Goal: Task Accomplishment & Management: Manage account settings

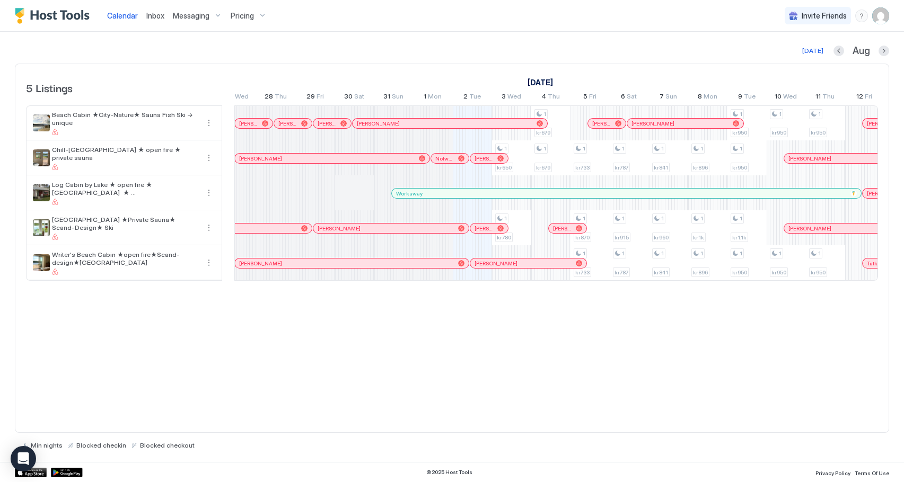
scroll to position [0, 315]
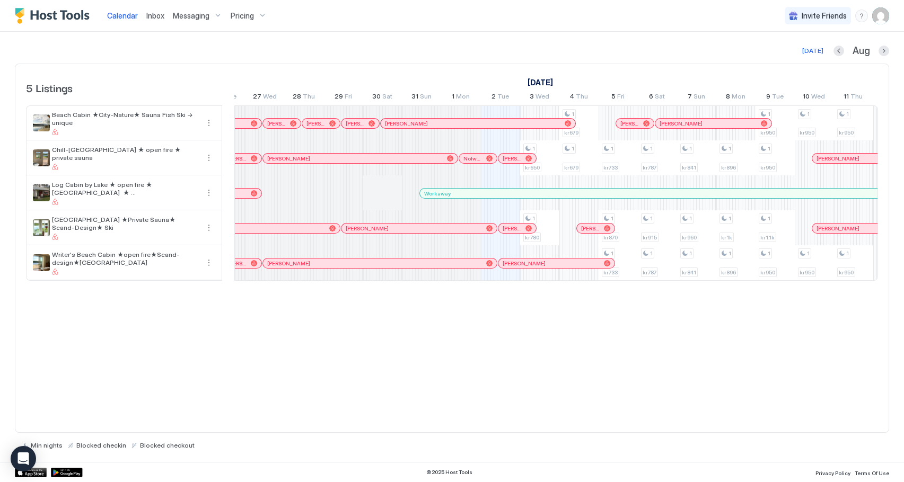
click at [188, 14] on span "Messaging" at bounding box center [191, 16] width 37 height 10
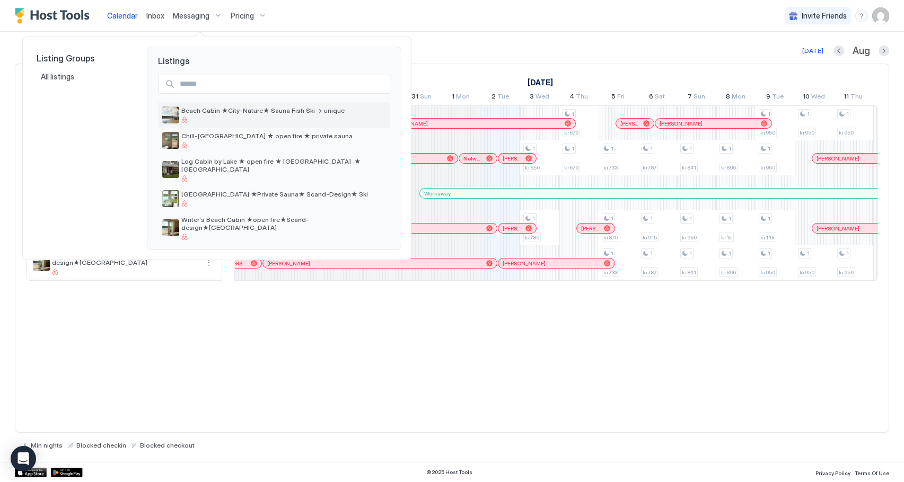
click at [243, 115] on div "Beach Cabin ★City-Nature★ Sauna Fish Ski -> unique" at bounding box center [283, 115] width 205 height 16
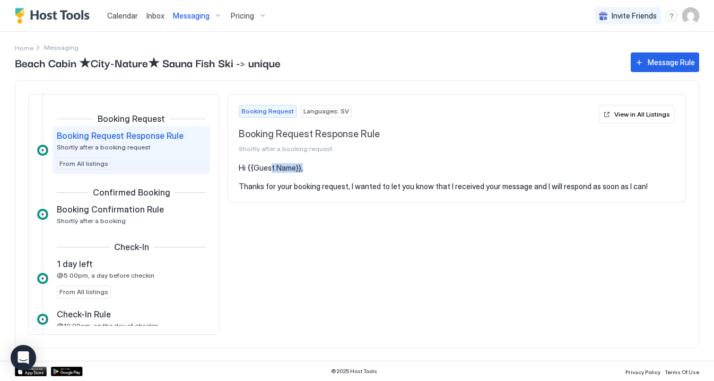
drag, startPoint x: 303, startPoint y: 170, endPoint x: 268, endPoint y: 170, distance: 35.0
click at [268, 170] on pre "Hi {{Guest Name}}, Thanks for your booking request, I wanted to let you know th…" at bounding box center [457, 177] width 436 height 28
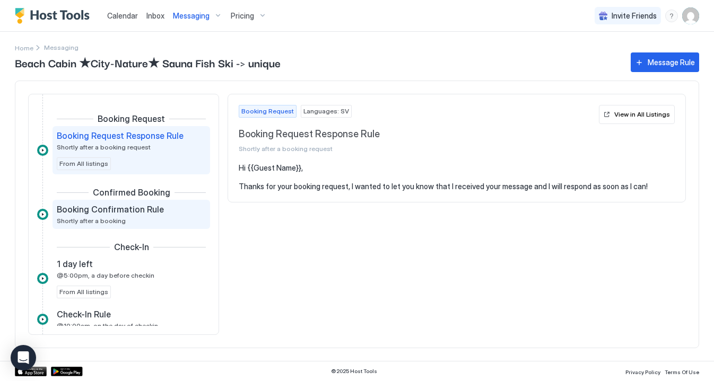
click at [148, 217] on div "Booking Confirmation Rule Shortly after a booking" at bounding box center [124, 214] width 134 height 21
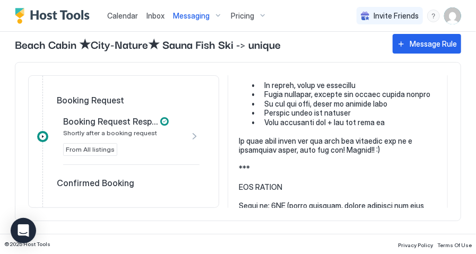
scroll to position [306, 0]
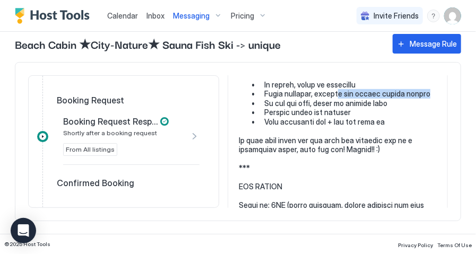
drag, startPoint x: 423, startPoint y: 94, endPoint x: 341, endPoint y: 93, distance: 81.7
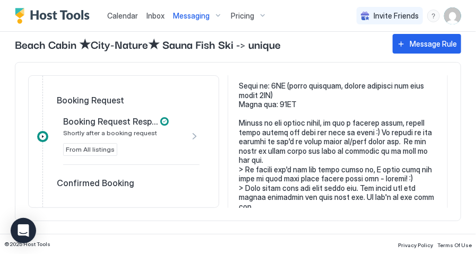
scroll to position [432, 0]
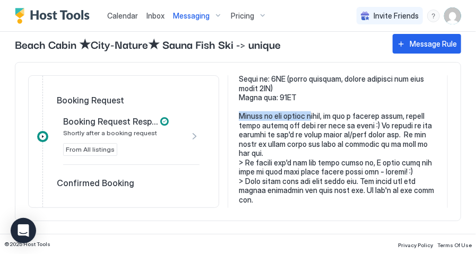
drag, startPoint x: 238, startPoint y: 116, endPoint x: 308, endPoint y: 119, distance: 70.1
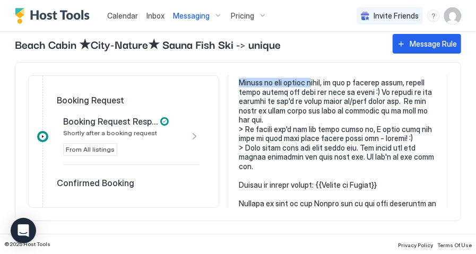
scroll to position [470, 0]
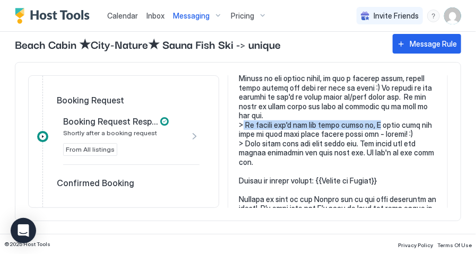
drag, startPoint x: 242, startPoint y: 124, endPoint x: 371, endPoint y: 125, distance: 129.4
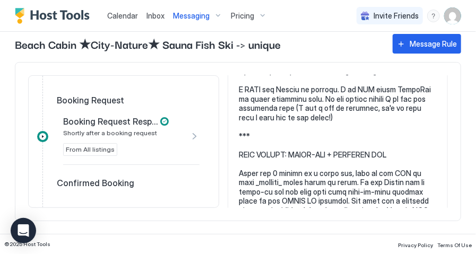
scroll to position [629, 0]
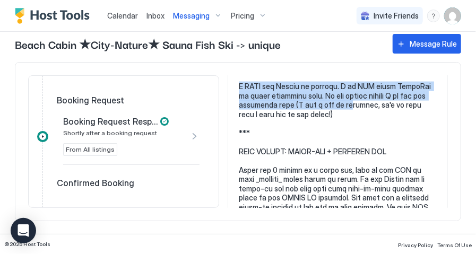
drag, startPoint x: 237, startPoint y: 85, endPoint x: 343, endPoint y: 101, distance: 107.2
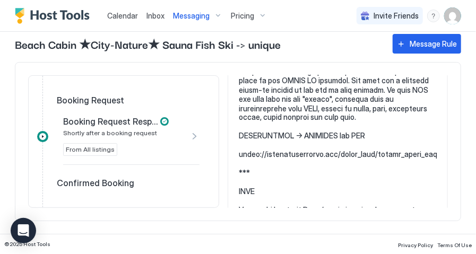
scroll to position [747, 0]
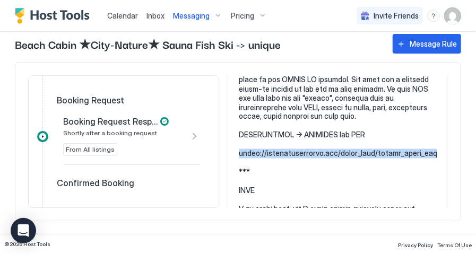
drag, startPoint x: 340, startPoint y: 165, endPoint x: 238, endPoint y: 156, distance: 102.8
copy pre "[URL][DOMAIN_NAME]"
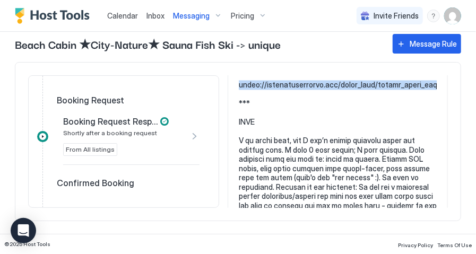
scroll to position [817, 0]
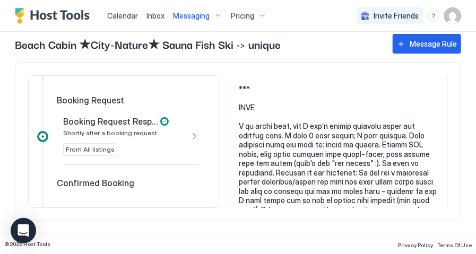
scroll to position [829, 0]
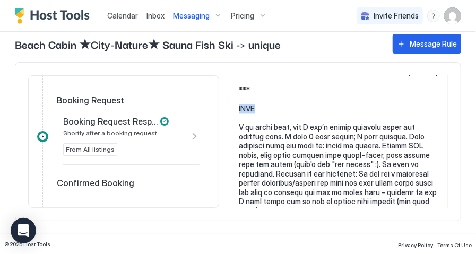
drag, startPoint x: 240, startPoint y: 116, endPoint x: 270, endPoint y: 121, distance: 31.1
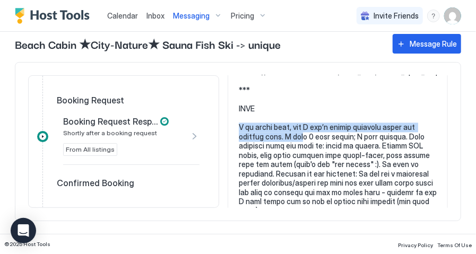
drag, startPoint x: 239, startPoint y: 136, endPoint x: 270, endPoint y: 149, distance: 34.5
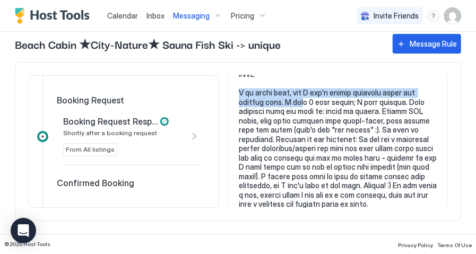
scroll to position [865, 0]
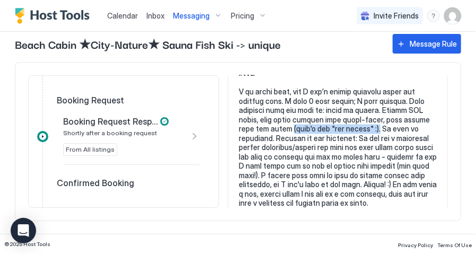
drag, startPoint x: 261, startPoint y: 136, endPoint x: 345, endPoint y: 137, distance: 83.8
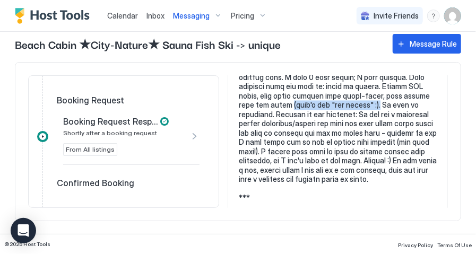
scroll to position [891, 0]
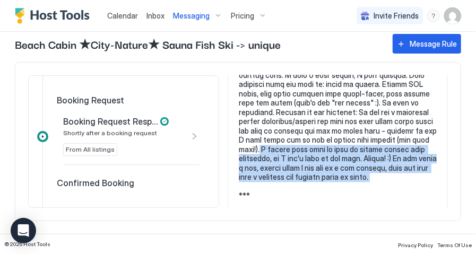
drag, startPoint x: 259, startPoint y: 157, endPoint x: 387, endPoint y: 186, distance: 130.8
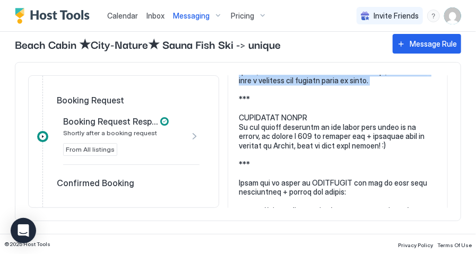
scroll to position [989, 0]
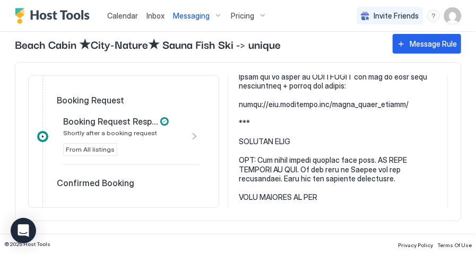
scroll to position [1098, 0]
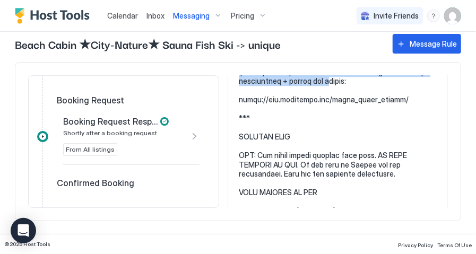
drag, startPoint x: 238, startPoint y: 80, endPoint x: 319, endPoint y: 90, distance: 82.3
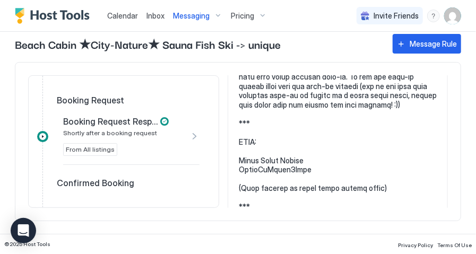
scroll to position [2543, 0]
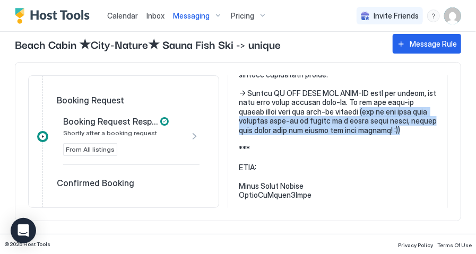
drag, startPoint x: 395, startPoint y: 141, endPoint x: 373, endPoint y: 120, distance: 29.6
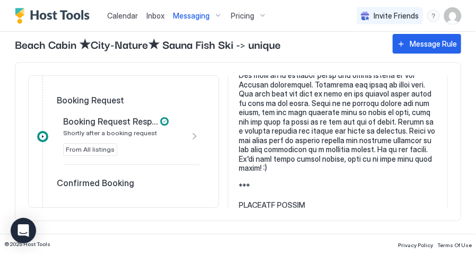
scroll to position [2868, 0]
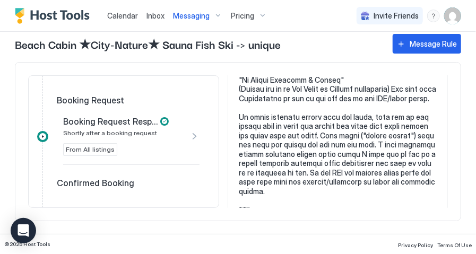
scroll to position [3056, 0]
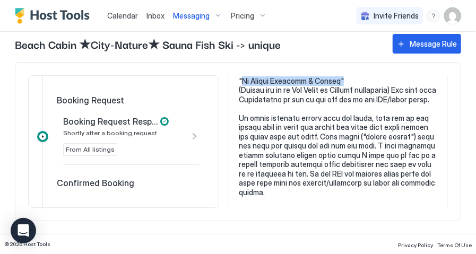
drag, startPoint x: 347, startPoint y: 82, endPoint x: 241, endPoint y: 81, distance: 106.0
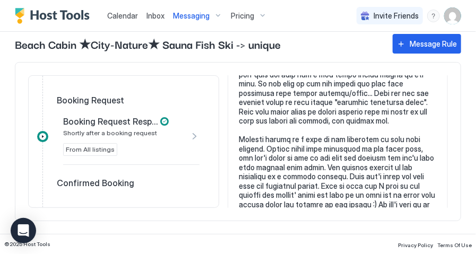
scroll to position [3421, 0]
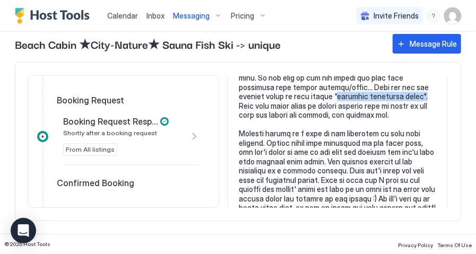
drag, startPoint x: 268, startPoint y: 104, endPoint x: 358, endPoint y: 107, distance: 90.2
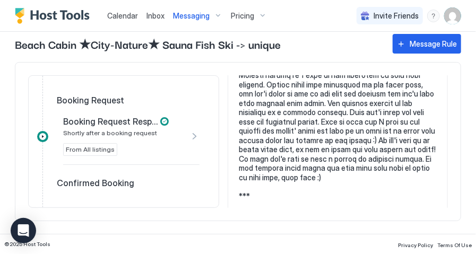
scroll to position [3483, 0]
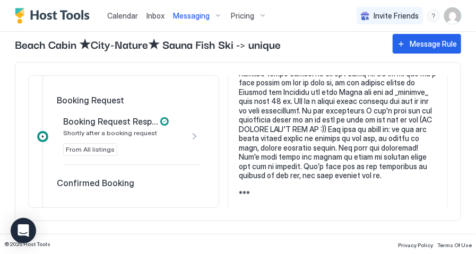
scroll to position [3679, 0]
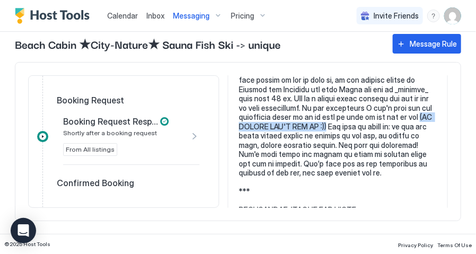
drag, startPoint x: 341, startPoint y: 127, endPoint x: 245, endPoint y: 137, distance: 96.0
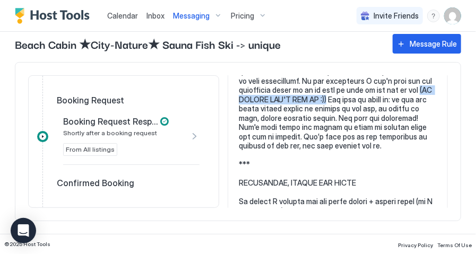
scroll to position [3706, 0]
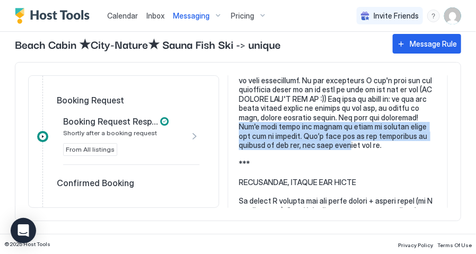
drag, startPoint x: 326, startPoint y: 127, endPoint x: 406, endPoint y: 142, distance: 81.3
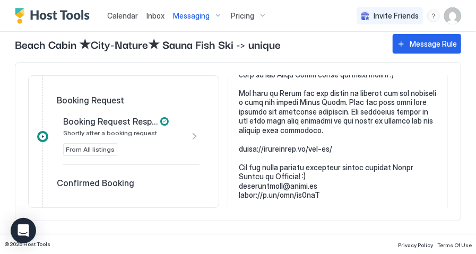
scroll to position [4365, 0]
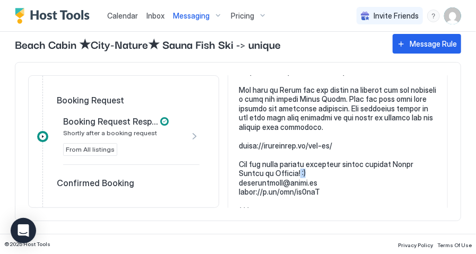
drag, startPoint x: 278, startPoint y: 189, endPoint x: 267, endPoint y: 190, distance: 10.6
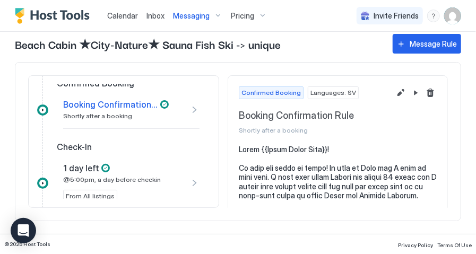
scroll to position [101, 0]
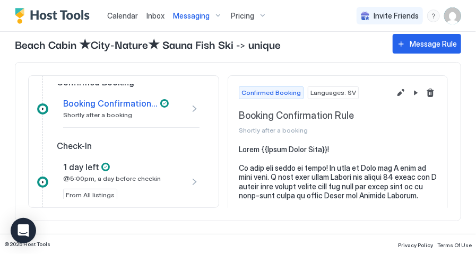
click at [77, 174] on div "1 day left @5:00pm, a day before checkin" at bounding box center [116, 172] width 106 height 21
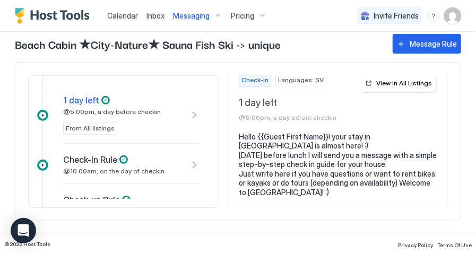
scroll to position [182, 0]
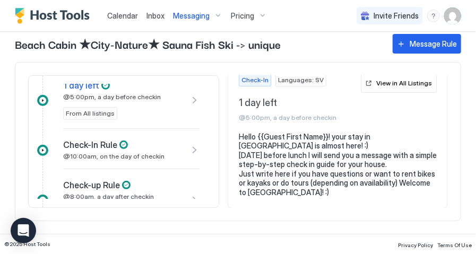
click at [108, 146] on span "Check-In Rule" at bounding box center [90, 144] width 54 height 11
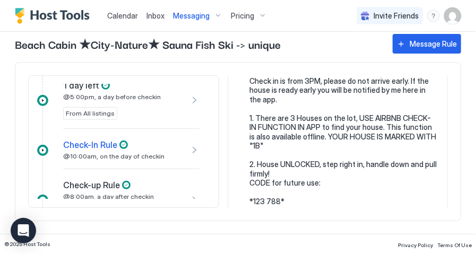
scroll to position [144, 0]
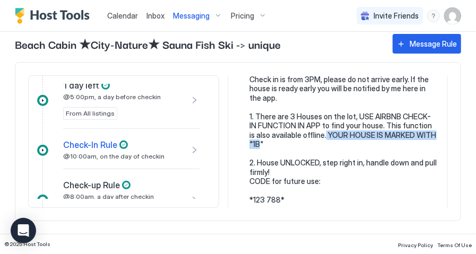
drag, startPoint x: 318, startPoint y: 135, endPoint x: 321, endPoint y: 140, distance: 5.7
click at [321, 140] on pre "Hi {{Guest First Name}}, [DATE] is Check-in day :) below is a quick 1-2-3-list!…" at bounding box center [342, 154] width 187 height 306
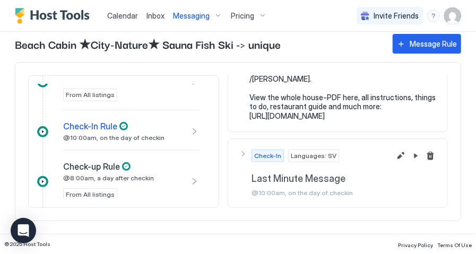
scroll to position [209, 0]
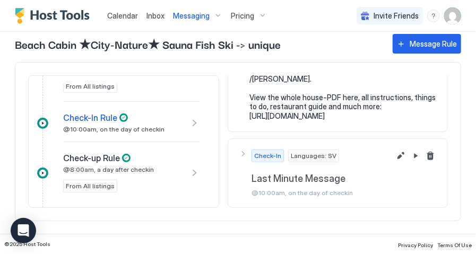
click at [91, 161] on span "Check-up Rule" at bounding box center [91, 158] width 57 height 11
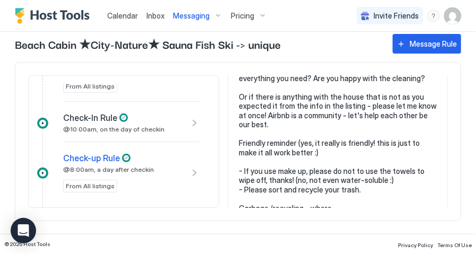
scroll to position [105, 0]
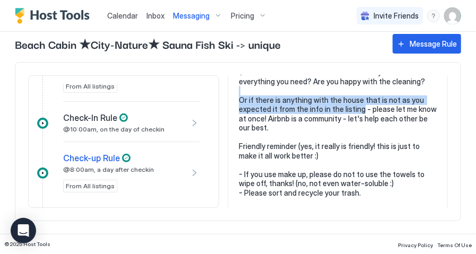
drag, startPoint x: 360, startPoint y: 110, endPoint x: 252, endPoint y: 94, distance: 108.8
click at [252, 94] on pre "Good morning {{Guest Name}}, Hope you have have had a good night's sleep in the…" at bounding box center [338, 156] width 198 height 232
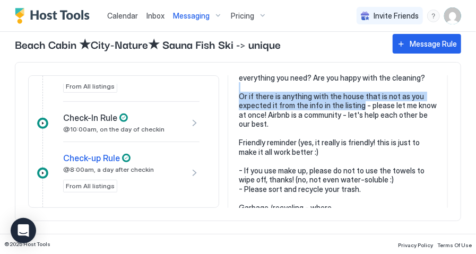
scroll to position [111, 0]
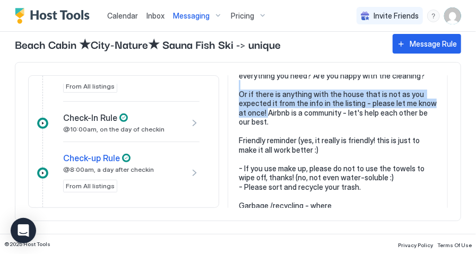
drag, startPoint x: 266, startPoint y: 114, endPoint x: 236, endPoint y: 86, distance: 41.3
click at [239, 86] on pre "Good morning {{Guest Name}}, Hope you have have had a good night's sleep in the…" at bounding box center [338, 150] width 198 height 232
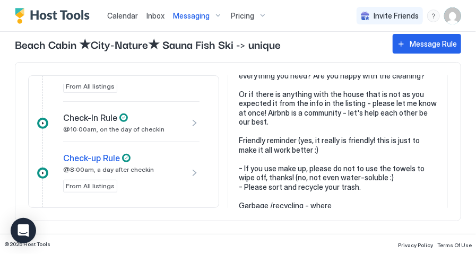
click at [288, 121] on pre "Good morning {{Guest Name}}, Hope you have have had a good night's sleep in the…" at bounding box center [338, 150] width 198 height 232
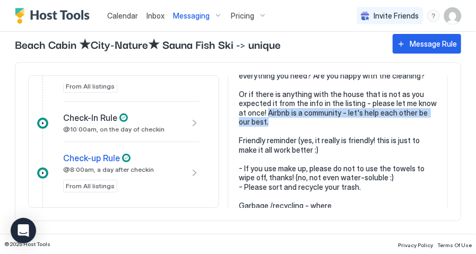
drag, startPoint x: 284, startPoint y: 121, endPoint x: 267, endPoint y: 110, distance: 20.3
click at [267, 110] on pre "Good morning {{Guest Name}}, Hope you have have had a good night's sleep in the…" at bounding box center [338, 150] width 198 height 232
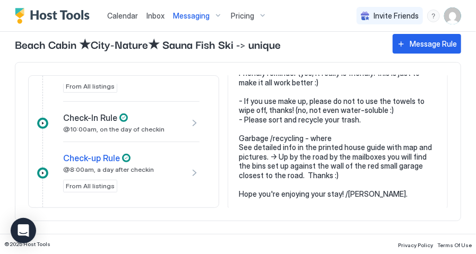
scroll to position [180, 0]
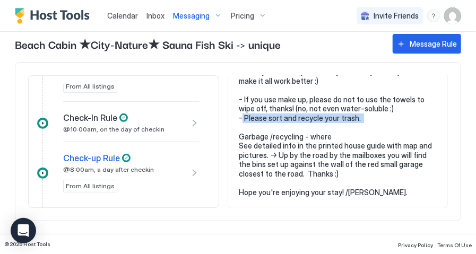
drag, startPoint x: 241, startPoint y: 119, endPoint x: 348, endPoint y: 125, distance: 106.7
click at [348, 125] on pre "Good morning {{Guest Name}}, Hope you have have had a good night's sleep in the…" at bounding box center [338, 81] width 198 height 232
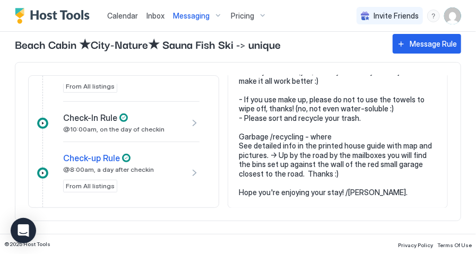
click at [241, 137] on pre "Good morning {{Guest Name}}, Hope you have have had a good night's sleep in the…" at bounding box center [338, 81] width 198 height 232
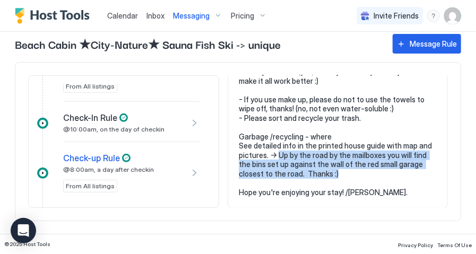
drag, startPoint x: 277, startPoint y: 154, endPoint x: 331, endPoint y: 172, distance: 56.8
click at [331, 172] on pre "Good morning {{Guest Name}}, Hope you have have had a good night's sleep in the…" at bounding box center [338, 81] width 198 height 232
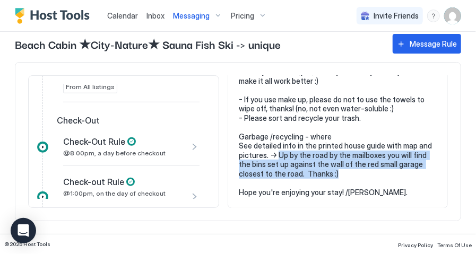
scroll to position [306, 0]
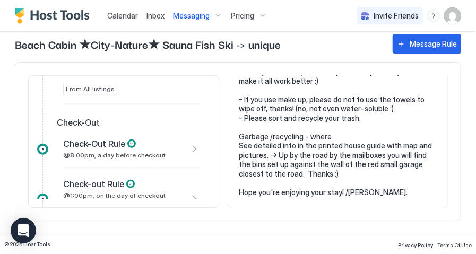
click at [99, 143] on span "Check-Out Rule" at bounding box center [94, 143] width 62 height 11
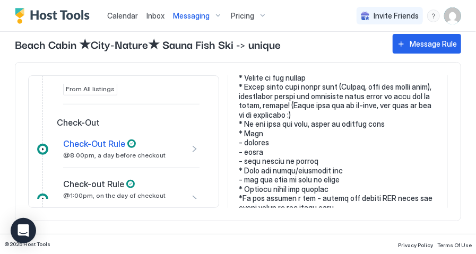
scroll to position [129, 0]
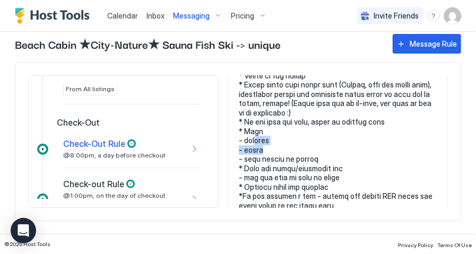
drag, startPoint x: 264, startPoint y: 152, endPoint x: 254, endPoint y: 138, distance: 16.6
click at [254, 138] on pre at bounding box center [338, 237] width 198 height 445
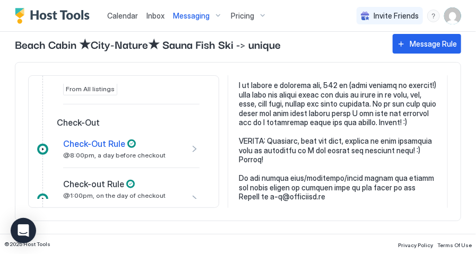
scroll to position [336, 0]
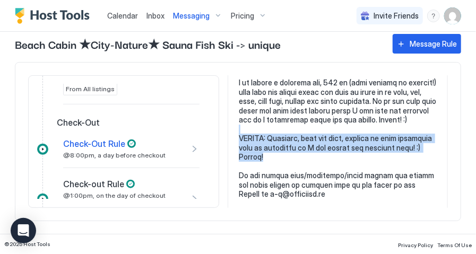
drag, startPoint x: 301, startPoint y: 154, endPoint x: 236, endPoint y: 133, distance: 67.6
click at [239, 133] on pre at bounding box center [338, 31] width 198 height 445
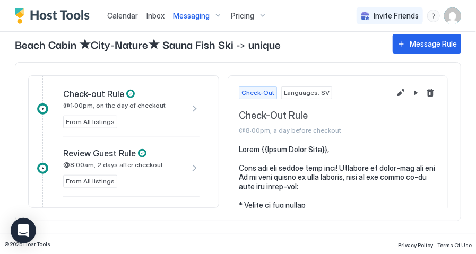
scroll to position [397, 0]
click at [101, 153] on span "Review Guest Rule" at bounding box center [99, 153] width 73 height 11
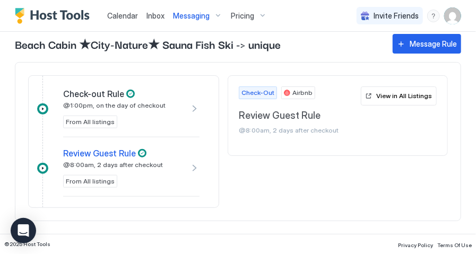
click at [99, 96] on span "Check-out Rule" at bounding box center [93, 94] width 61 height 11
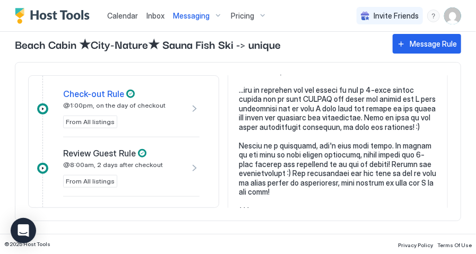
scroll to position [121, 0]
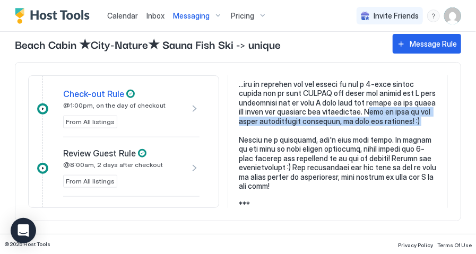
drag, startPoint x: 396, startPoint y: 112, endPoint x: 425, endPoint y: 126, distance: 32.7
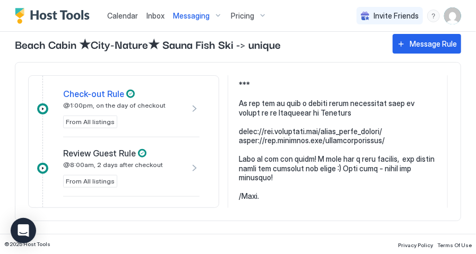
scroll to position [449, 0]
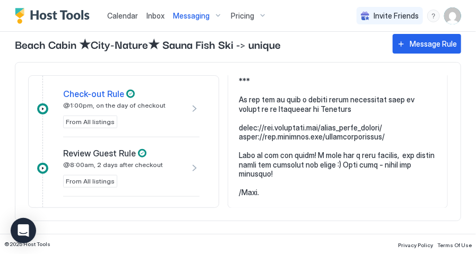
click at [108, 154] on span "Review Guest Rule" at bounding box center [99, 153] width 73 height 11
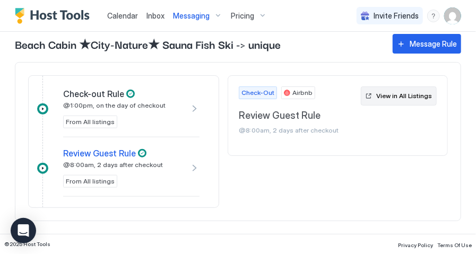
click at [400, 101] on button "View in All Listings" at bounding box center [399, 95] width 76 height 19
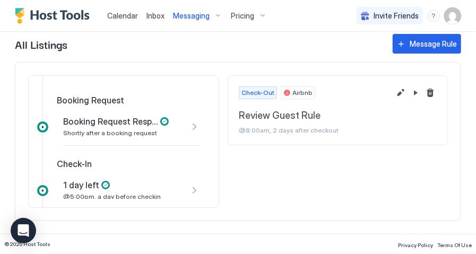
scroll to position [193, 0]
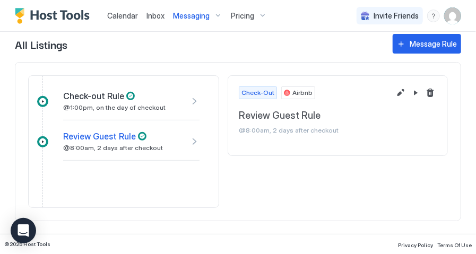
click at [127, 16] on span "Calendar" at bounding box center [122, 15] width 31 height 9
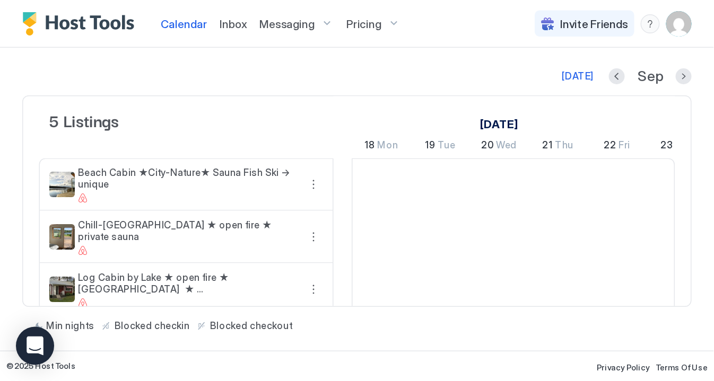
scroll to position [0, 589]
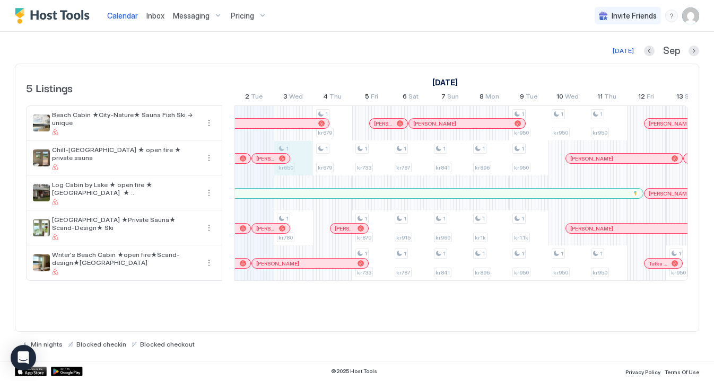
click at [303, 159] on div "1 kr650 1 kr780 1 kr679 1 kr679 1 kr733 1 kr870 1 kr733 1 kr787 1 kr915 1 kr787…" at bounding box center [529, 193] width 1766 height 174
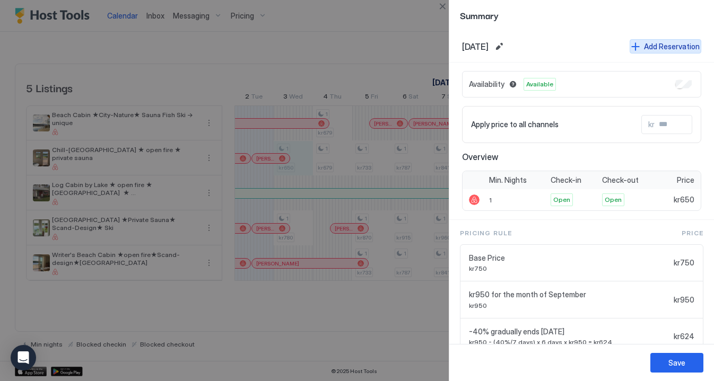
click at [644, 46] on button "Add Reservation" at bounding box center [665, 46] width 72 height 14
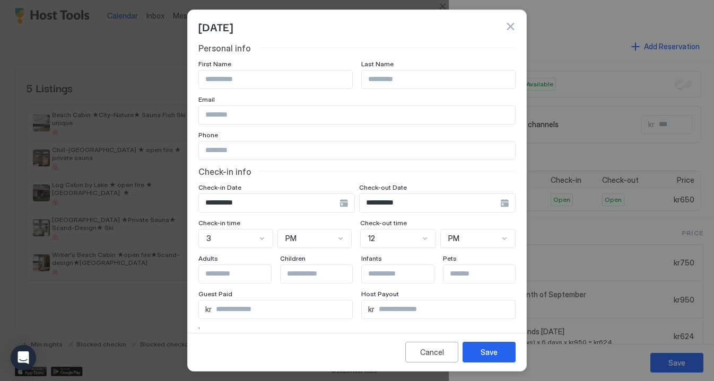
click at [288, 76] on input "Input Field" at bounding box center [275, 80] width 153 height 18
type input "*******"
click at [339, 203] on input "**********" at bounding box center [269, 203] width 141 height 18
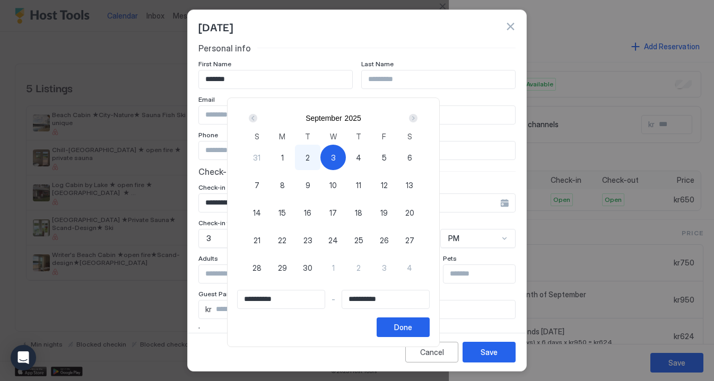
click at [371, 159] on div "4" at bounding box center [358, 157] width 25 height 25
type input "**********"
click at [346, 155] on div "3" at bounding box center [332, 157] width 25 height 25
type input "**********"
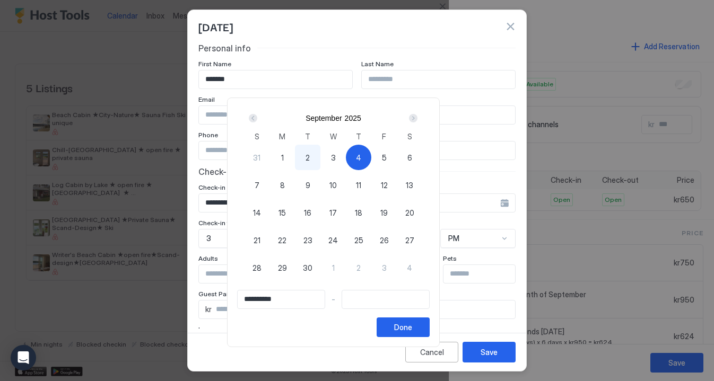
type input "**********"
click at [371, 155] on div "4" at bounding box center [358, 157] width 25 height 25
type input "**********"
click at [412, 328] on div "Done" at bounding box center [403, 327] width 18 height 11
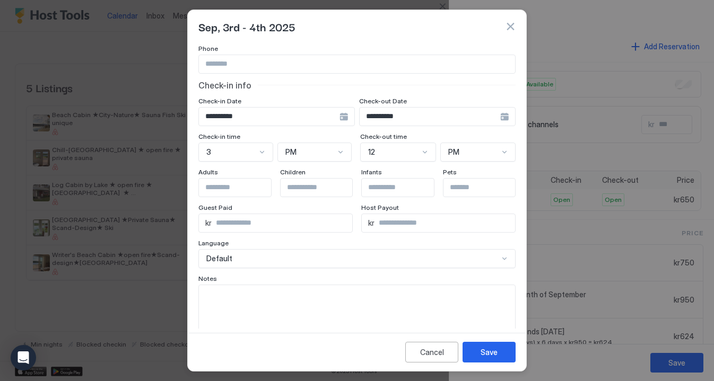
scroll to position [106, 0]
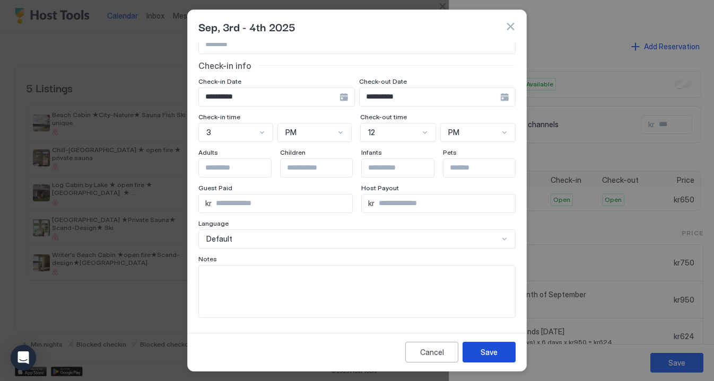
click at [484, 356] on div "Save" at bounding box center [488, 352] width 17 height 11
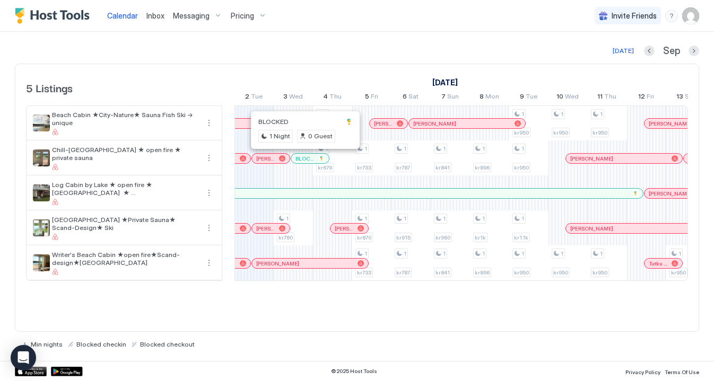
click at [305, 159] on div at bounding box center [305, 158] width 8 height 8
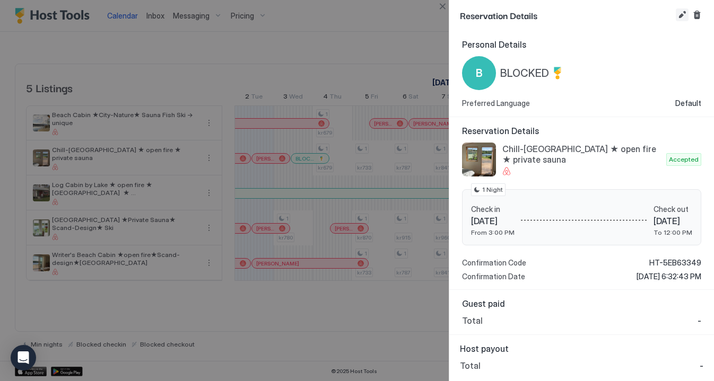
click at [684, 16] on button "Edit reservation" at bounding box center [681, 14] width 13 height 13
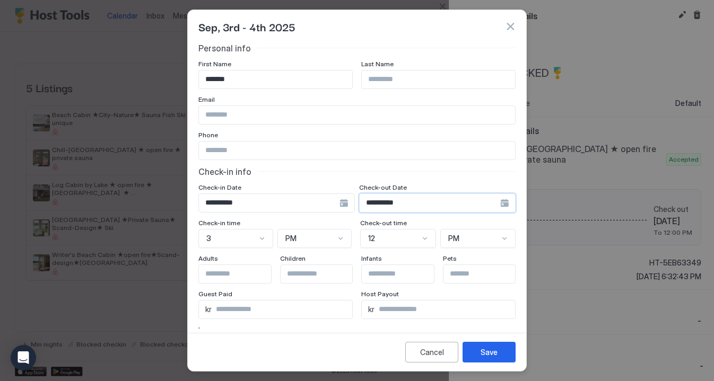
click at [339, 198] on input "**********" at bounding box center [269, 203] width 141 height 18
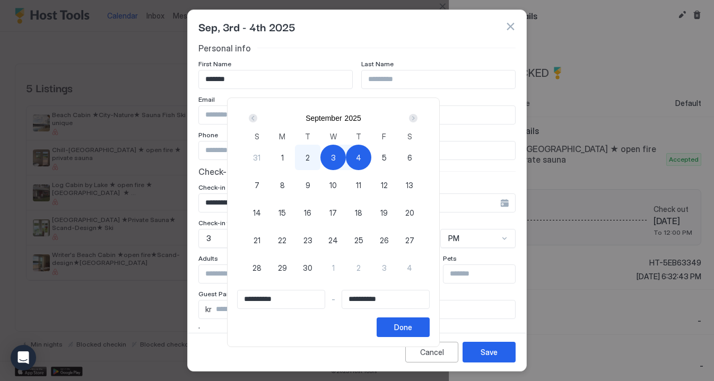
click at [336, 156] on span "3" at bounding box center [333, 157] width 5 height 11
click at [320, 160] on div "2" at bounding box center [307, 157] width 25 height 25
type input "**********"
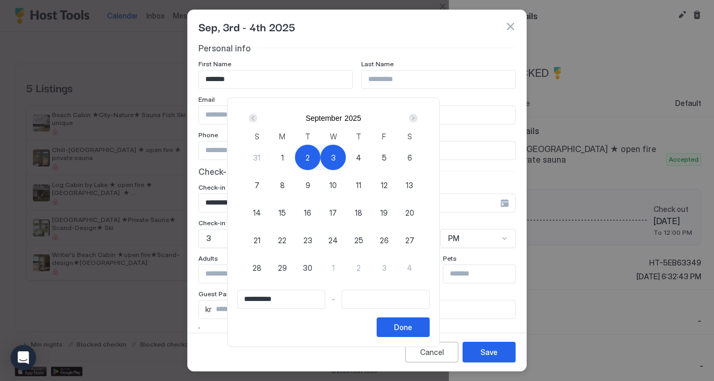
click at [346, 158] on div "3" at bounding box center [332, 157] width 25 height 25
type input "**********"
click at [346, 158] on div "3" at bounding box center [332, 157] width 25 height 25
type input "**********"
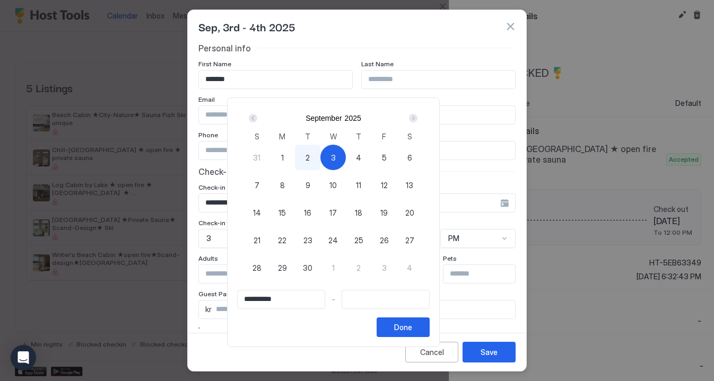
type input "**********"
click at [412, 157] on span "6" at bounding box center [409, 157] width 5 height 11
type input "**********"
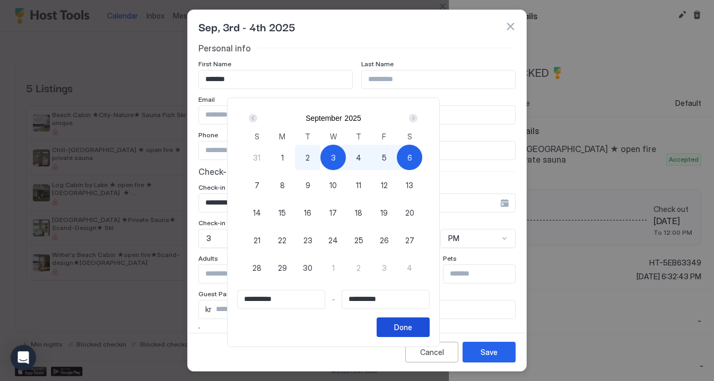
click at [412, 330] on div "Done" at bounding box center [403, 327] width 18 height 11
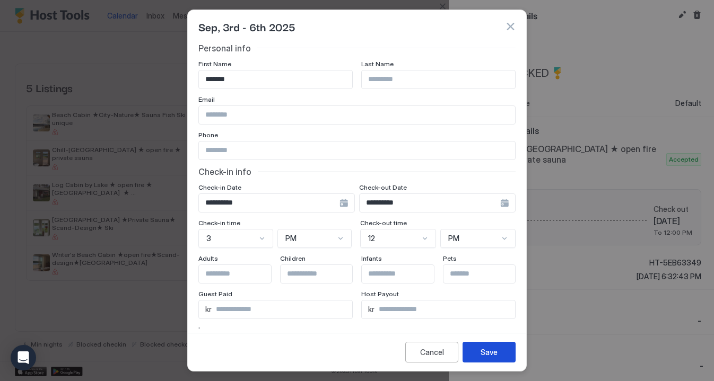
click at [484, 353] on div "Save" at bounding box center [488, 352] width 17 height 11
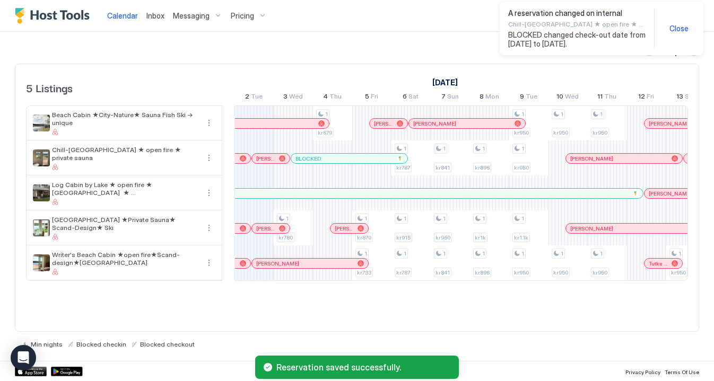
click at [317, 161] on div at bounding box center [317, 158] width 8 height 8
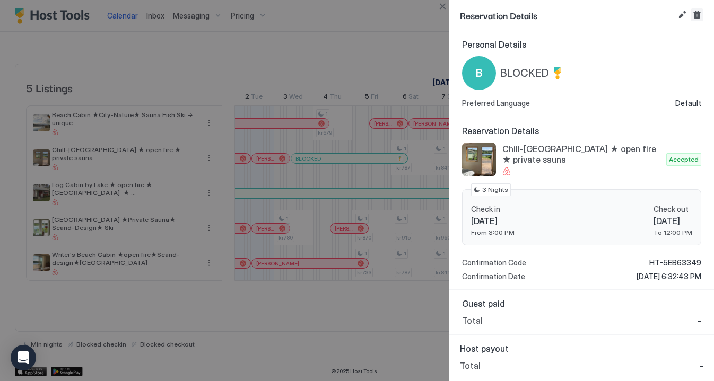
click at [697, 17] on button "Cancel reservation" at bounding box center [696, 14] width 13 height 13
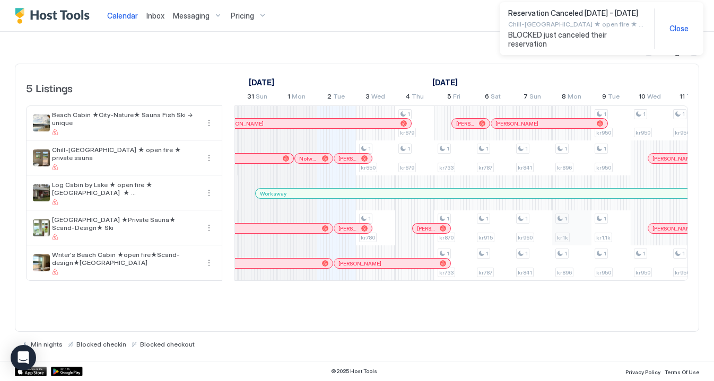
scroll to position [0, 507]
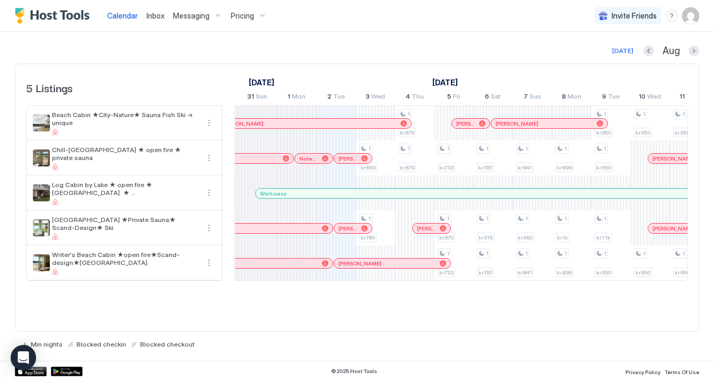
click at [303, 231] on div at bounding box center [303, 228] width 8 height 8
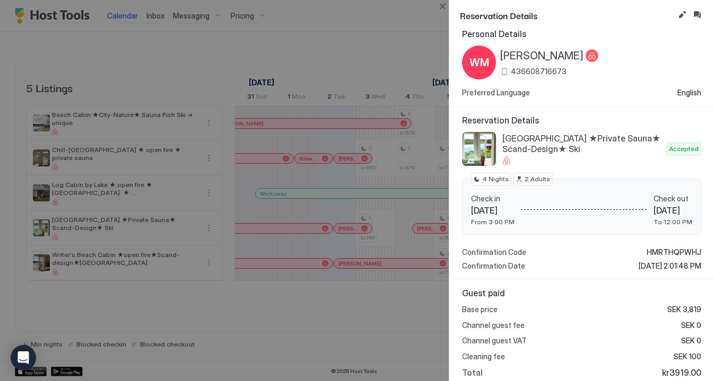
scroll to position [0, 0]
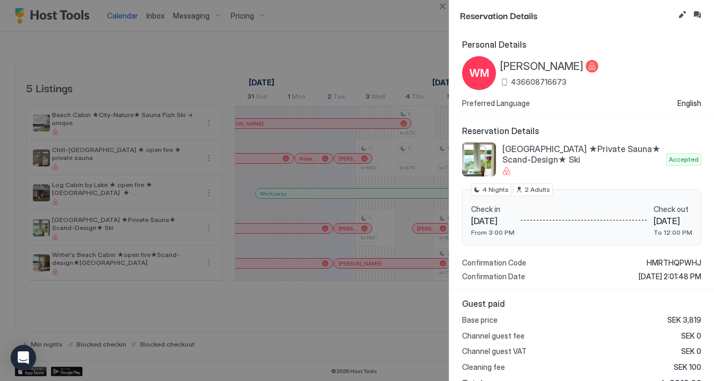
click at [329, 54] on div at bounding box center [357, 190] width 714 height 381
click at [352, 60] on div at bounding box center [357, 190] width 714 height 381
click at [243, 65] on div at bounding box center [357, 190] width 714 height 381
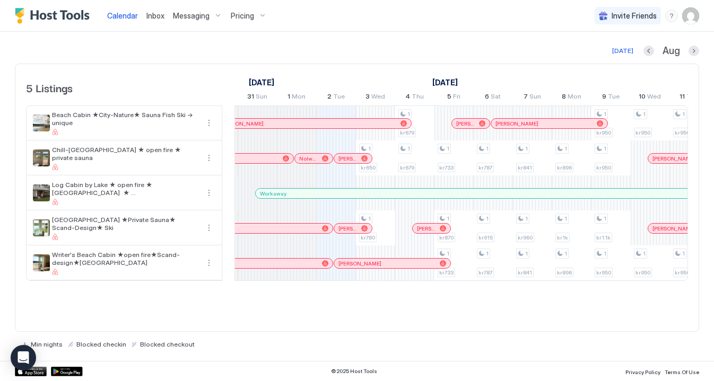
click at [195, 19] on span "Messaging" at bounding box center [191, 16] width 37 height 10
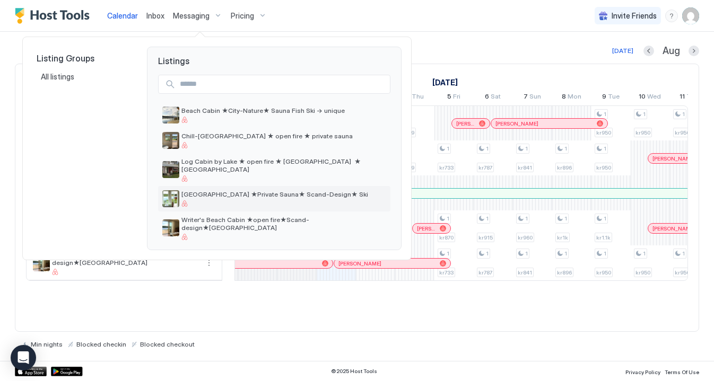
click at [222, 190] on span "[GEOGRAPHIC_DATA] ★Private Sauna★ Scand-Design★ Ski" at bounding box center [283, 194] width 205 height 8
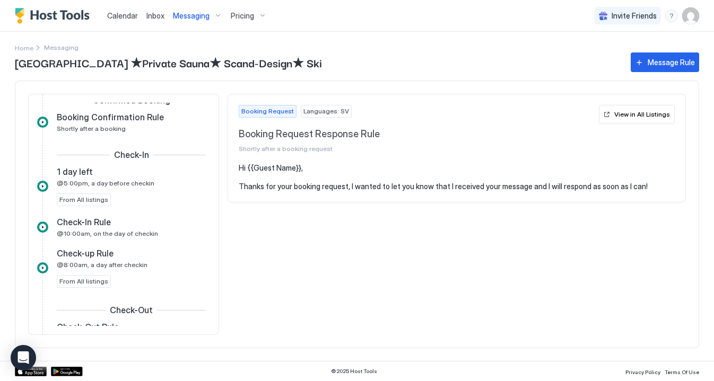
scroll to position [116, 0]
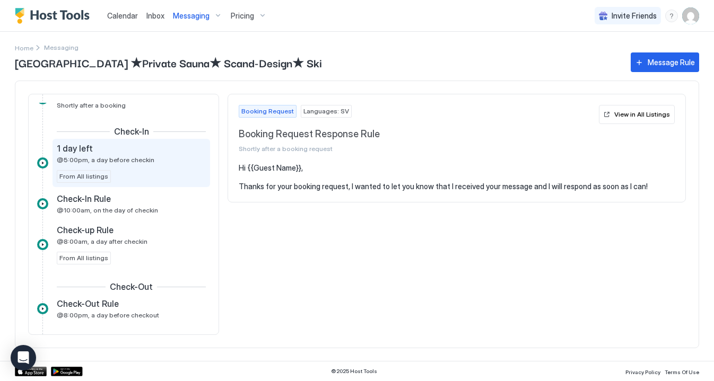
click at [162, 164] on div "1 day left @5:00pm, a day before checkin From All listings" at bounding box center [131, 163] width 149 height 40
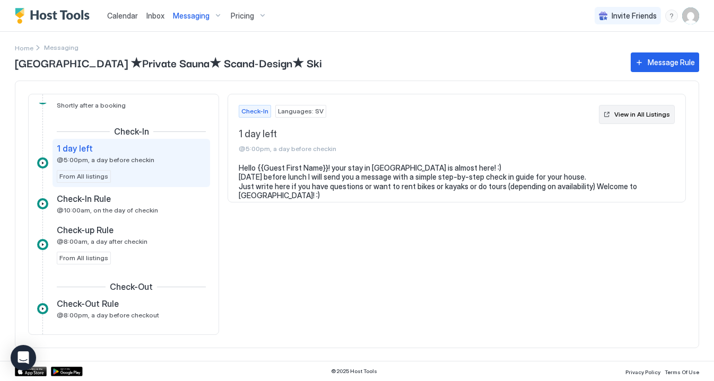
click at [637, 118] on div "View in All Listings" at bounding box center [642, 115] width 56 height 10
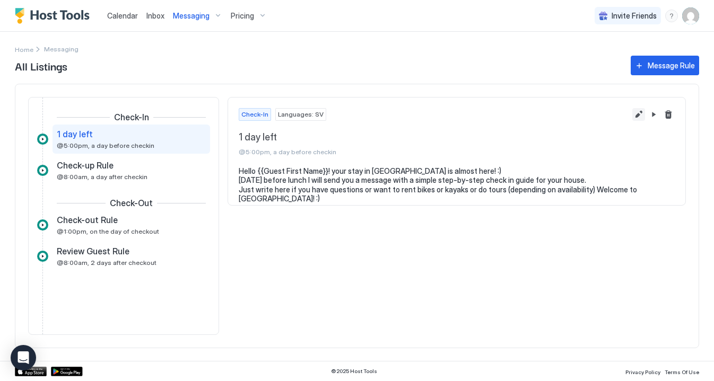
scroll to position [42, 0]
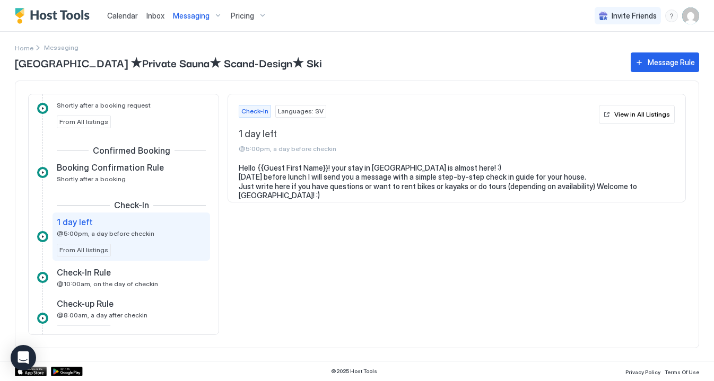
scroll to position [116, 0]
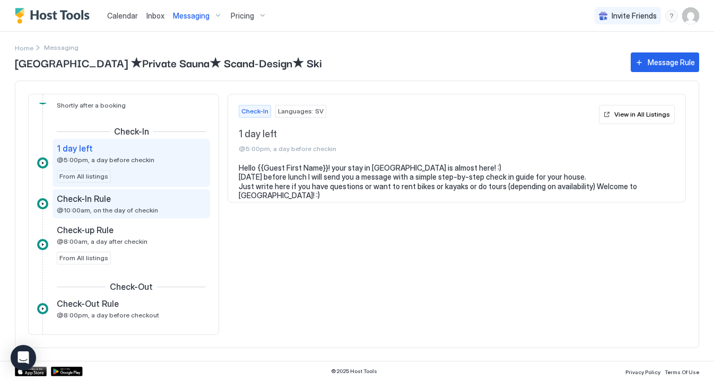
click at [135, 209] on span "@10:00am, on the day of checkin" at bounding box center [107, 210] width 101 height 8
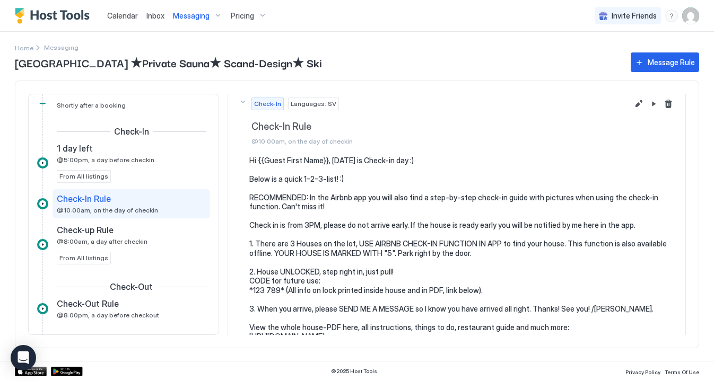
scroll to position [10, 0]
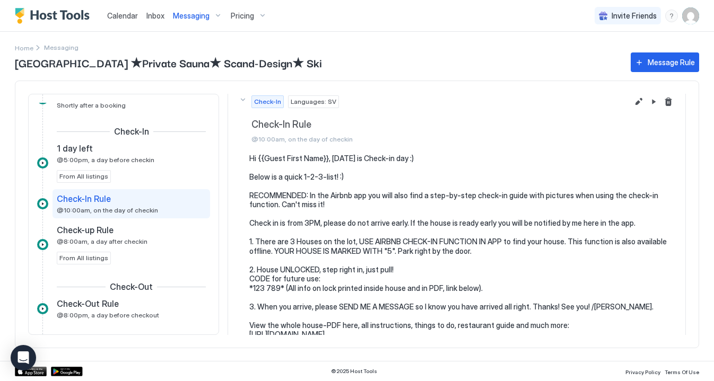
click at [640, 223] on pre "Hi {{Guest First Name}}, [DATE] is Check-in day :) Below is a quick 1-2-3-list!…" at bounding box center [461, 247] width 425 height 186
click at [630, 223] on pre "Hi {{Guest First Name}}, [DATE] is Check-in day :) Below is a quick 1-2-3-list!…" at bounding box center [461, 247] width 425 height 186
click at [641, 106] on button "Edit message rule" at bounding box center [638, 101] width 13 height 13
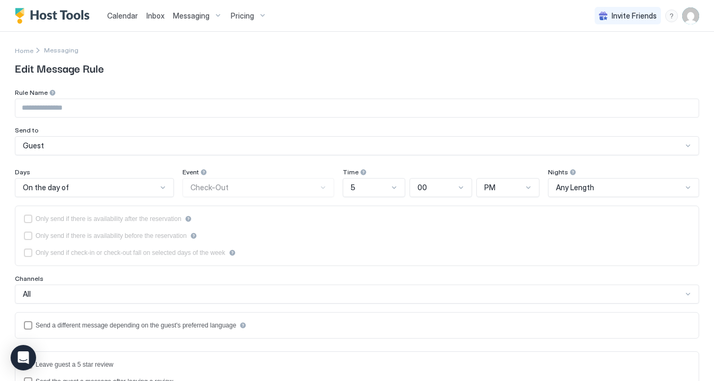
type input "**********"
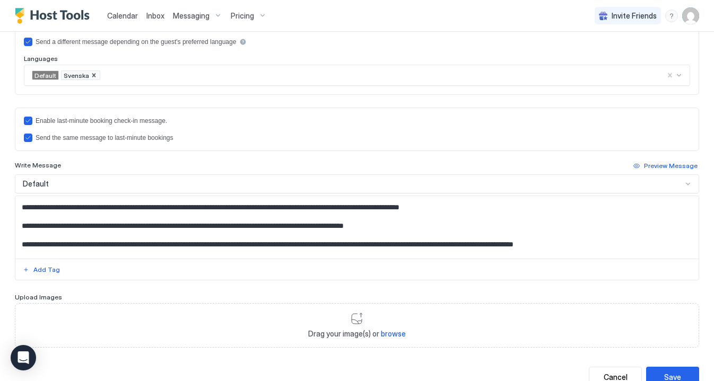
scroll to position [35, 0]
click at [407, 227] on textarea "**********" at bounding box center [356, 227] width 683 height 63
click at [312, 247] on textarea "Input Field" at bounding box center [356, 227] width 683 height 63
type textarea "**********"
click at [680, 373] on div "Save" at bounding box center [672, 377] width 17 height 11
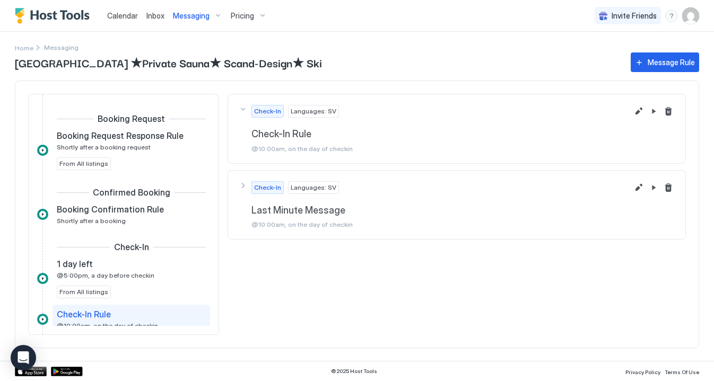
scroll to position [105, 0]
